Goal: Transaction & Acquisition: Purchase product/service

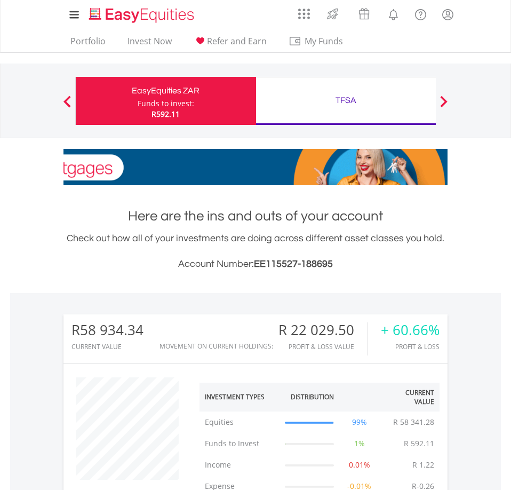
scroll to position [102, 128]
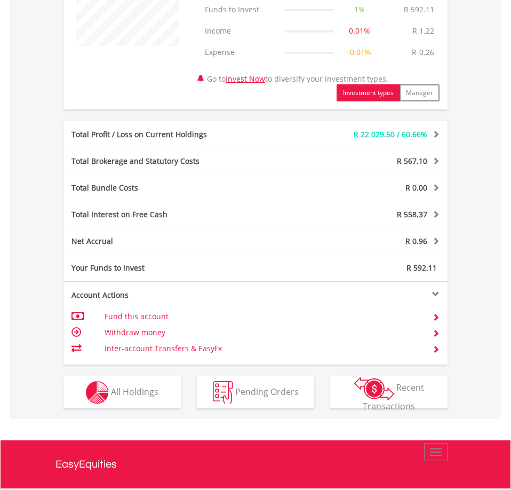
scroll to position [565, 0]
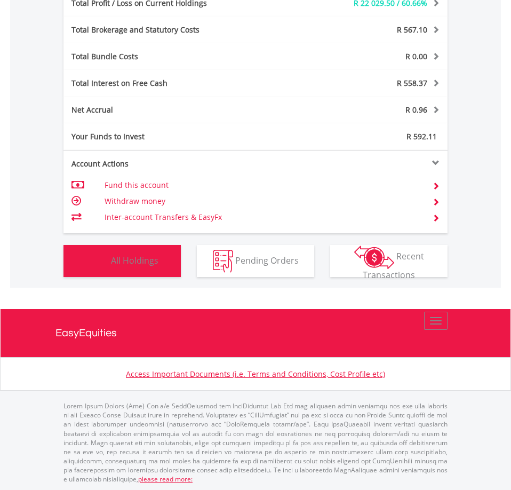
click at [116, 264] on span "All Holdings" at bounding box center [135, 260] width 48 height 12
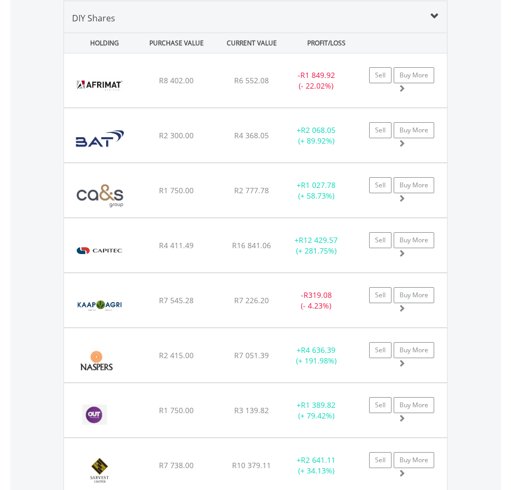
scroll to position [1101, 0]
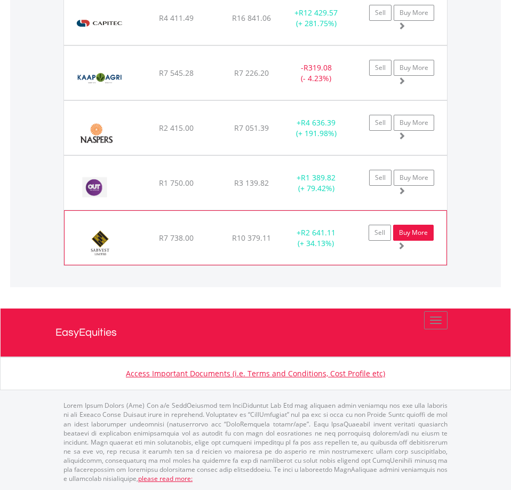
click at [413, 236] on link "Buy More" at bounding box center [413, 233] width 41 height 16
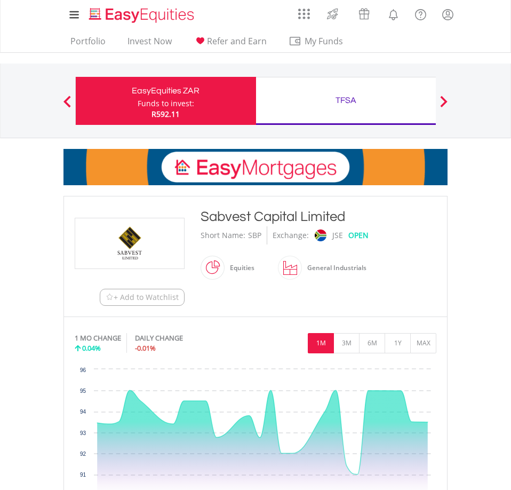
scroll to position [661, 0]
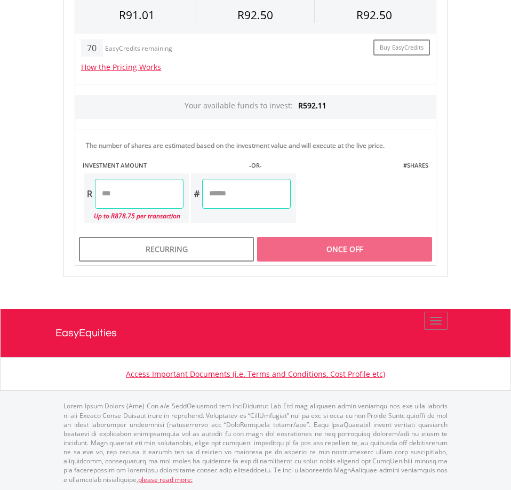
click at [148, 196] on input "number" at bounding box center [139, 194] width 89 height 30
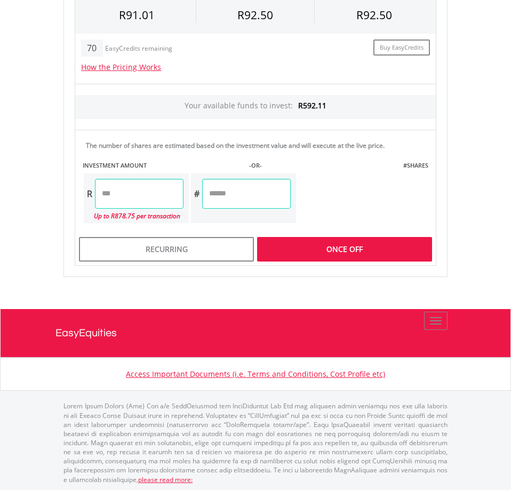
type input "******"
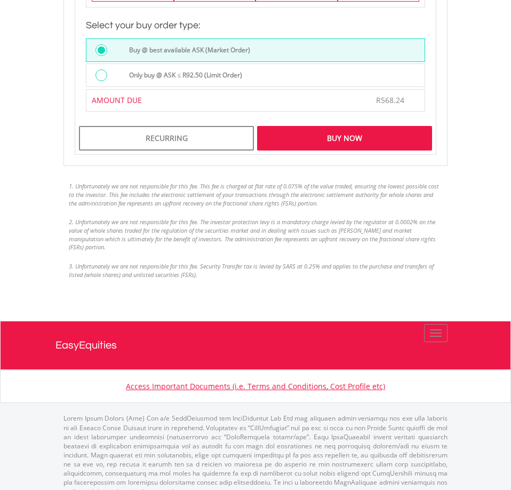
scroll to position [1047, 0]
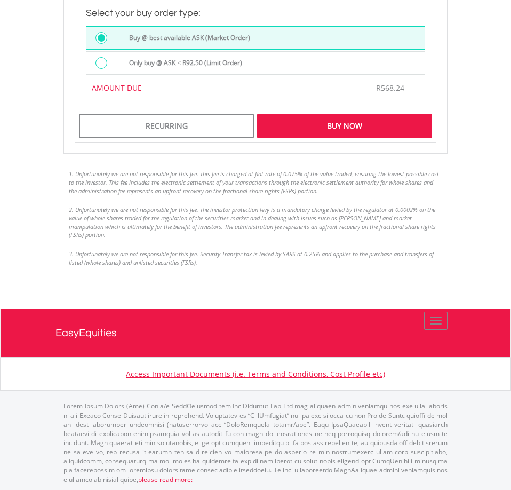
click at [174, 63] on label "Only buy @ ASK ≤ R92.50 (Limit Order)" at bounding box center [183, 63] width 120 height 12
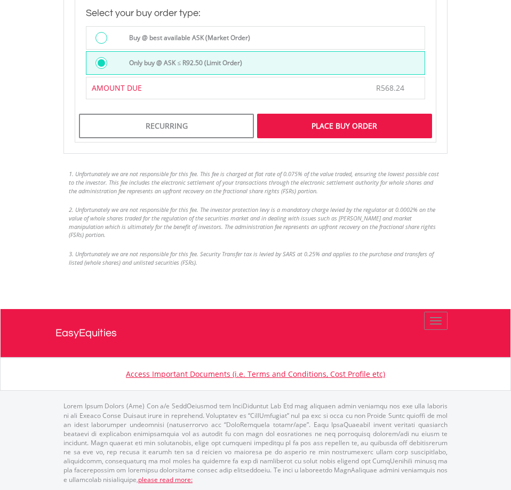
click at [365, 125] on div "Place Buy Order" at bounding box center [344, 126] width 175 height 25
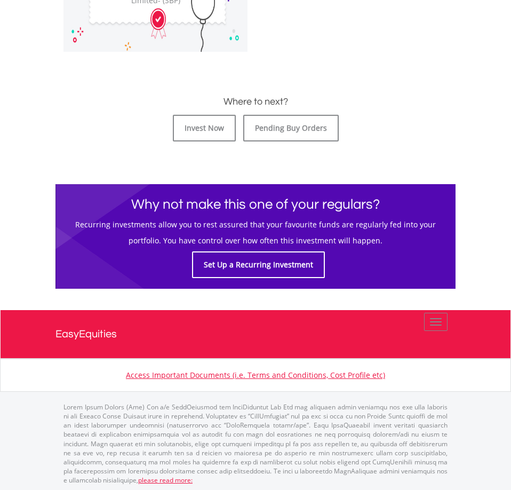
scroll to position [398, 0]
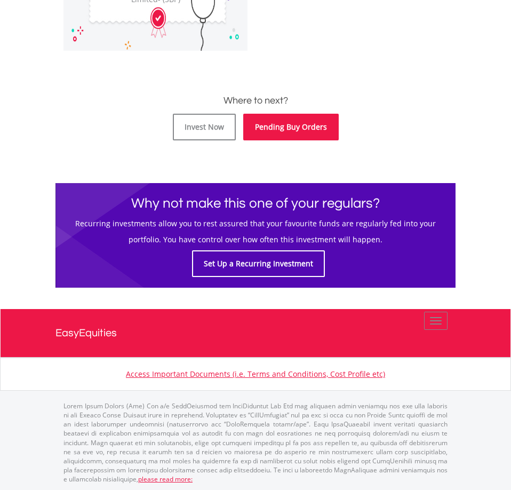
click at [318, 130] on link "Pending Buy Orders" at bounding box center [291, 127] width 96 height 27
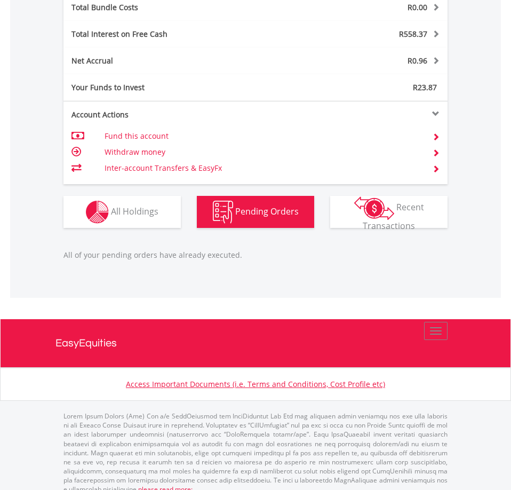
scroll to position [102, 128]
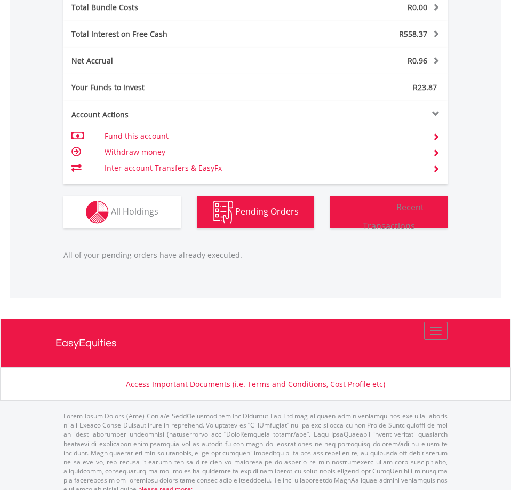
click at [371, 211] on img "button" at bounding box center [374, 207] width 40 height 23
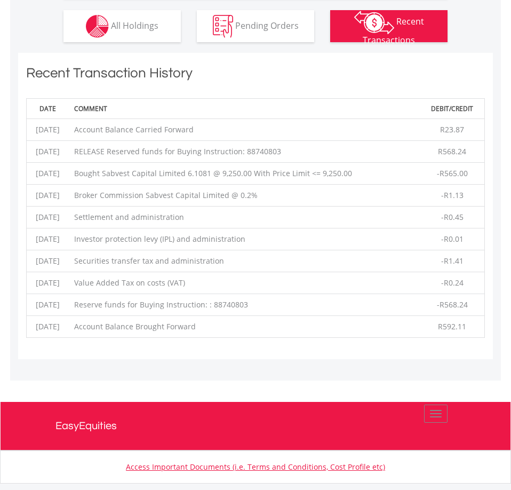
scroll to position [852, 0]
